Goal: Task Accomplishment & Management: Use online tool/utility

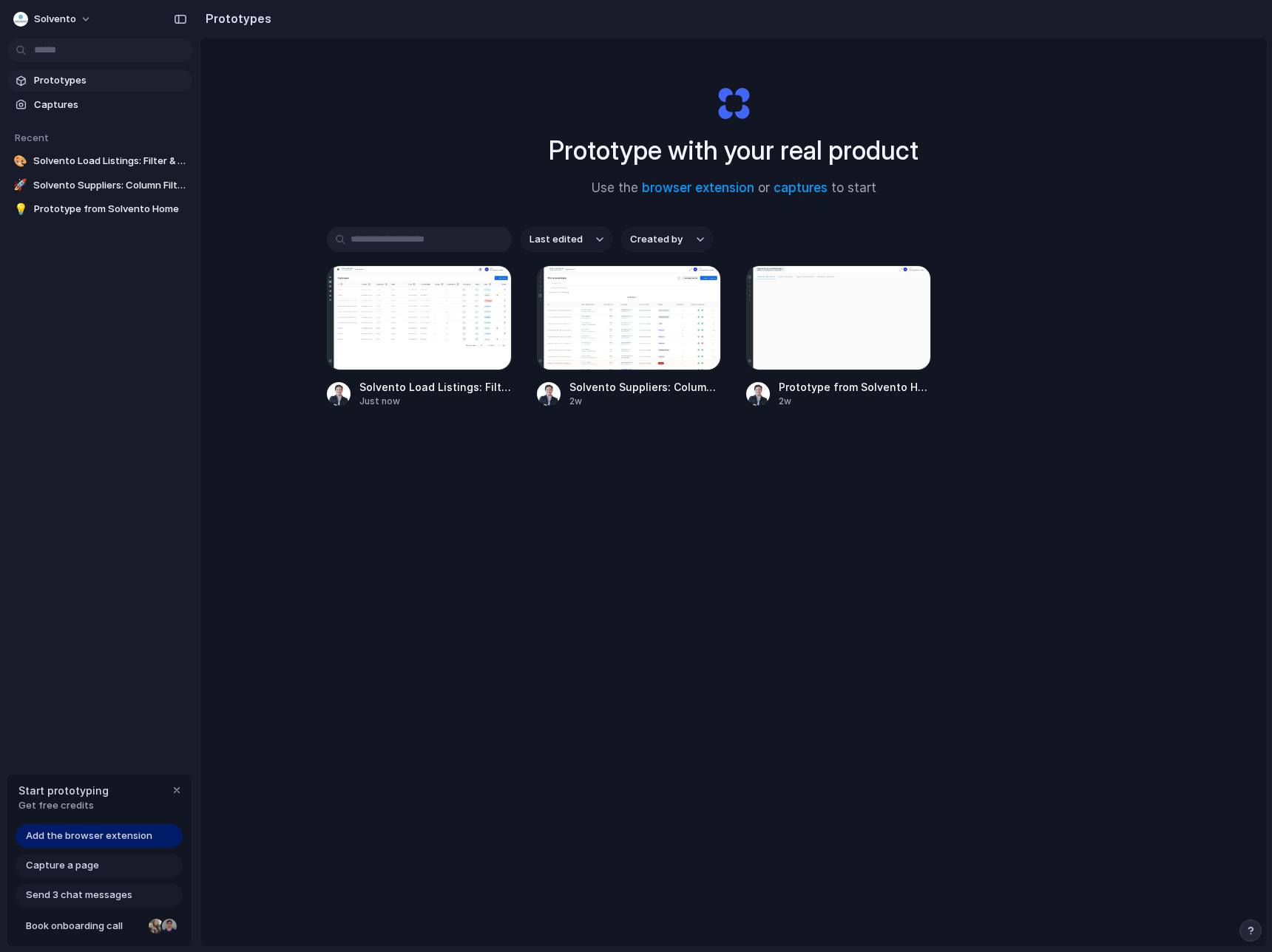
click at [106, 840] on span "Add the browser extension" at bounding box center [89, 836] width 126 height 15
click at [83, 837] on span "Add the browser extension" at bounding box center [89, 836] width 126 height 15
click at [107, 834] on span "Add the browser extension" at bounding box center [89, 836] width 126 height 15
click at [89, 869] on span "Capture a page" at bounding box center [62, 866] width 73 height 15
click at [166, 795] on div "Start prototyping Get free credits" at bounding box center [99, 798] width 185 height 48
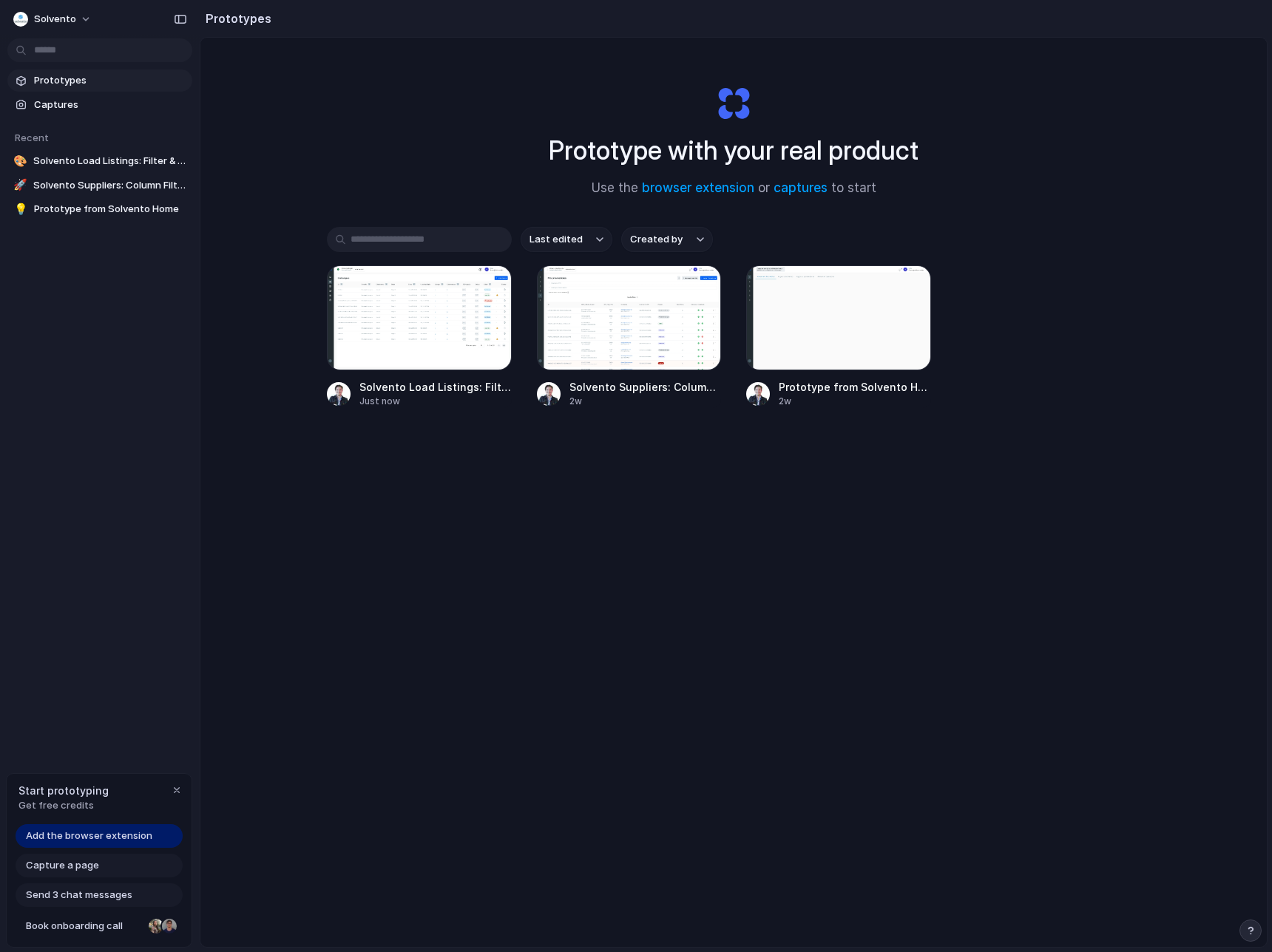
click at [107, 842] on span "Add the browser extension" at bounding box center [89, 836] width 126 height 15
click at [718, 191] on link "browser extension" at bounding box center [698, 188] width 112 height 15
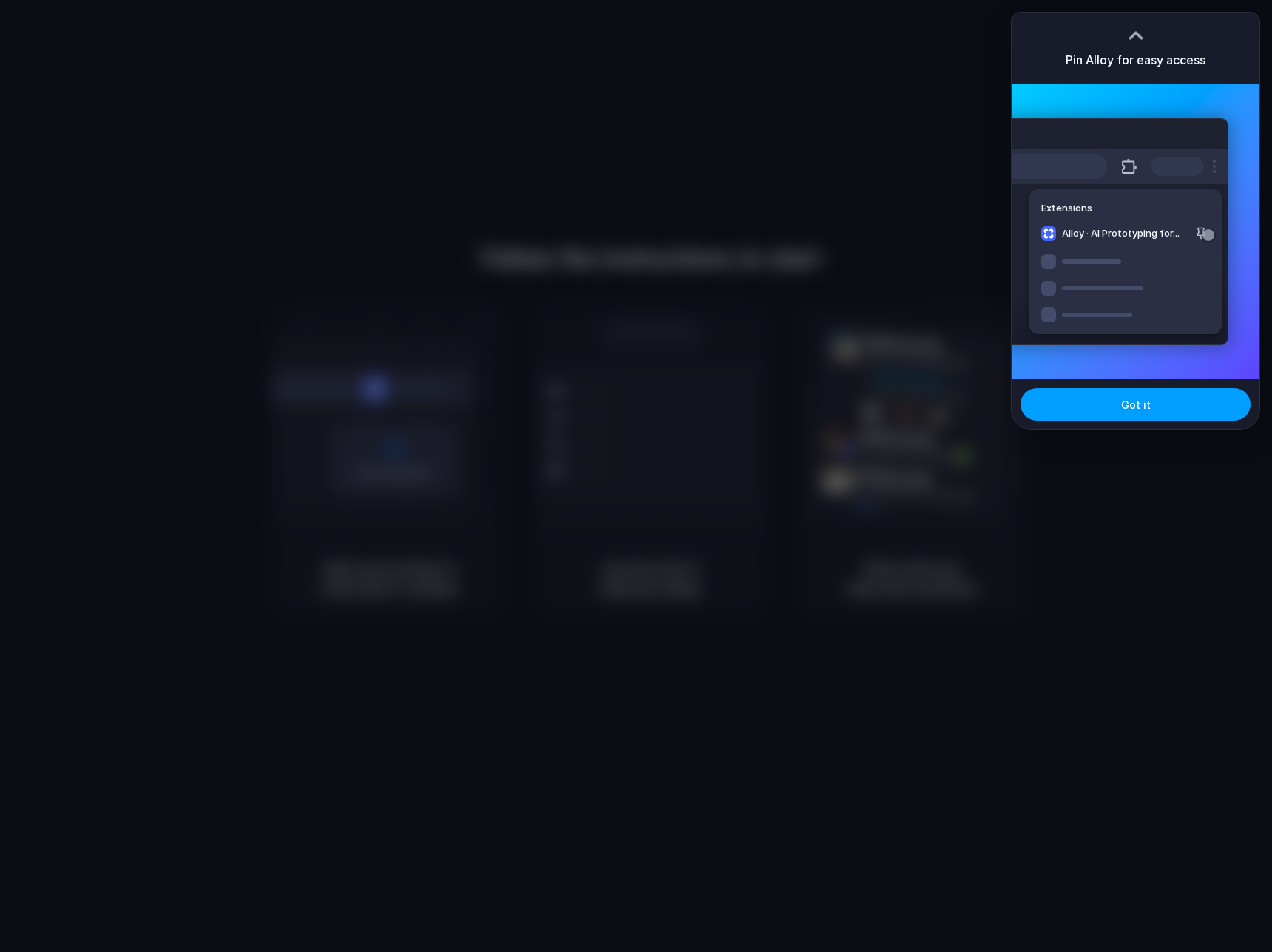
click at [1148, 407] on span "Got it" at bounding box center [1136, 405] width 30 height 16
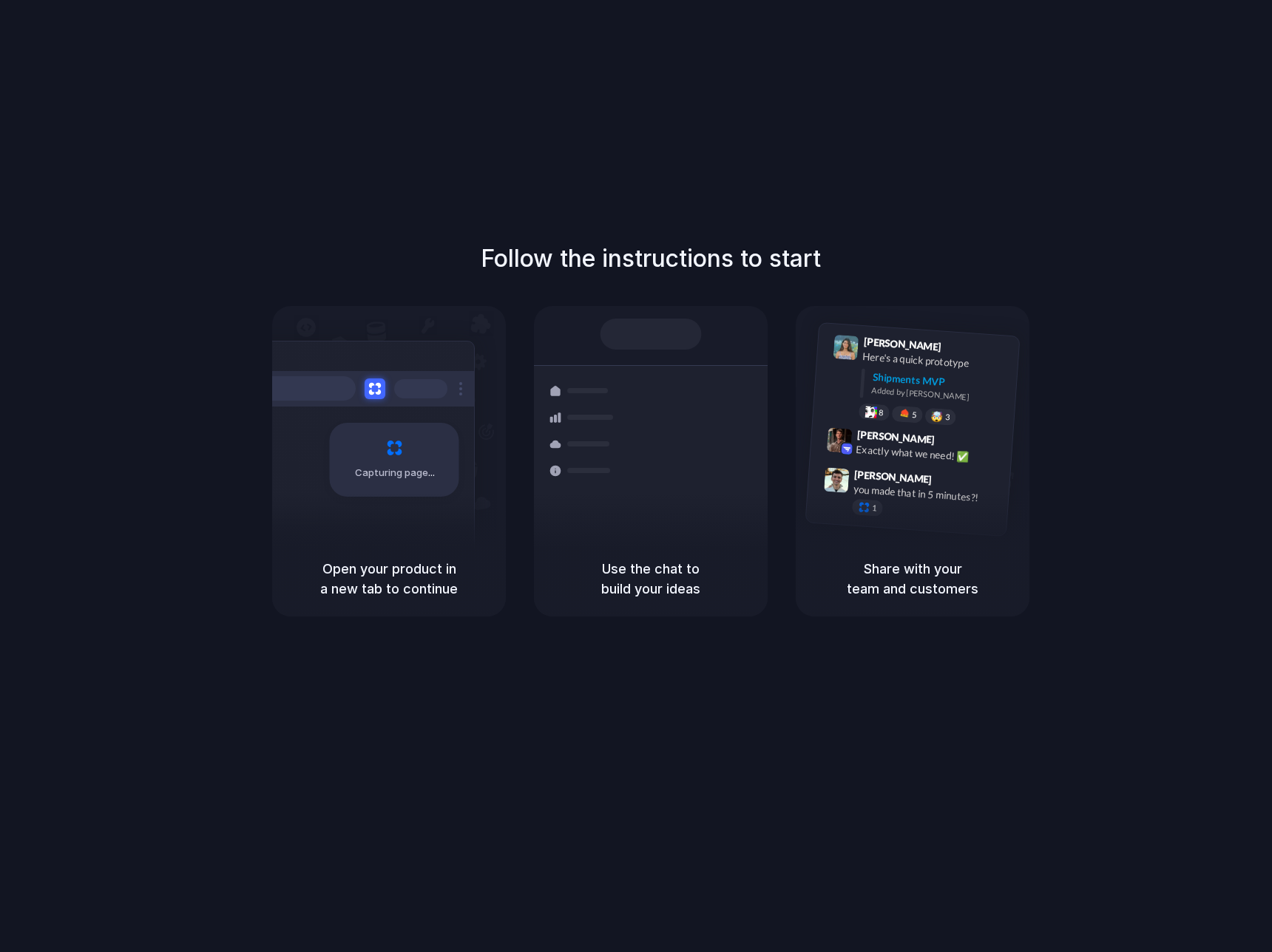
click at [417, 443] on div "Capturing page" at bounding box center [394, 460] width 129 height 74
